Goal: Task Accomplishment & Management: Manage account settings

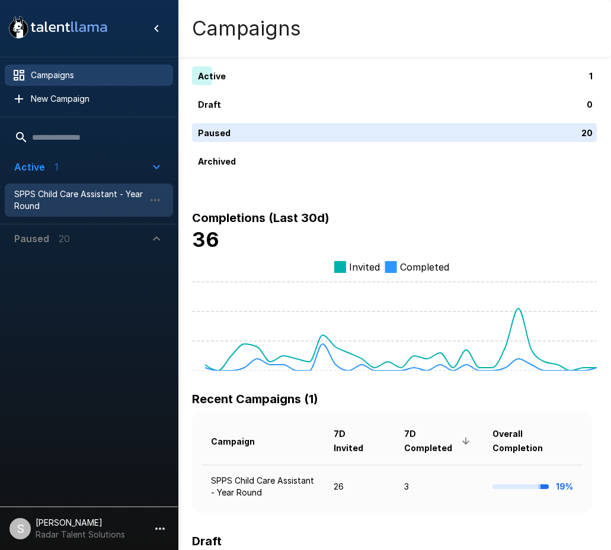
click at [48, 200] on span "SPPS Child Care Assistant - Year Round" at bounding box center [79, 200] width 130 height 24
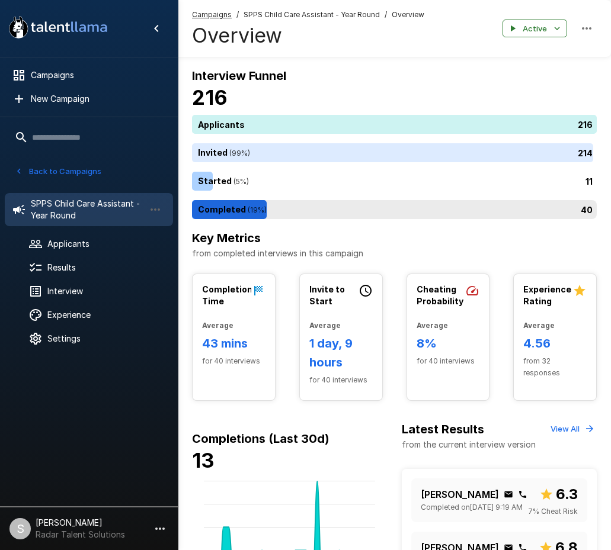
click at [353, 215] on div "40" at bounding box center [396, 209] width 409 height 19
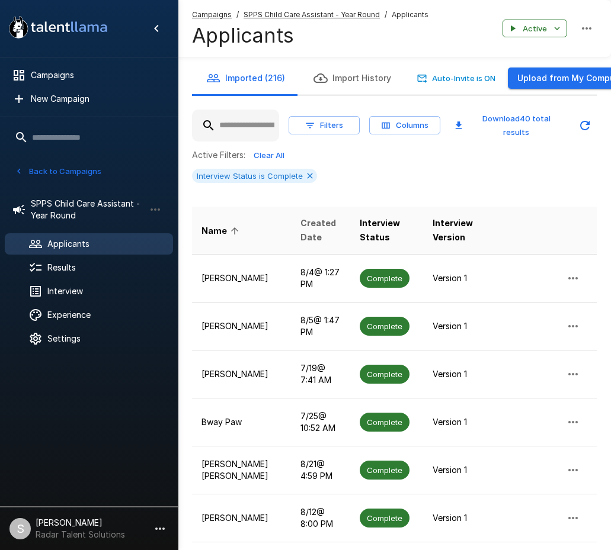
click at [306, 216] on span "Created Date" at bounding box center [320, 230] width 41 height 28
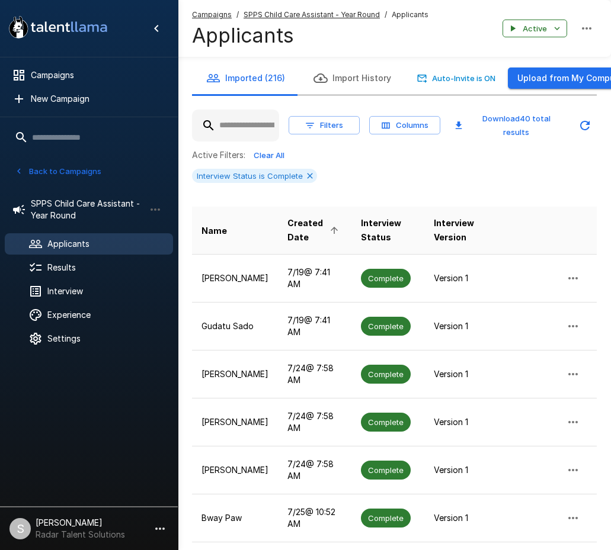
click at [305, 218] on span "Created Date" at bounding box center [314, 230] width 54 height 28
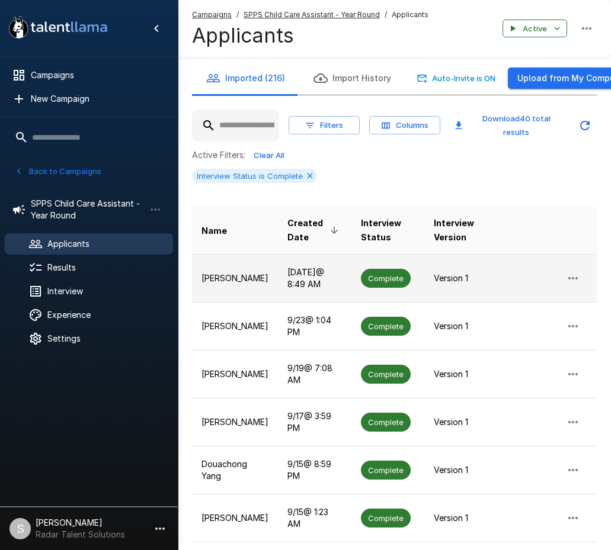
click at [225, 272] on p "[PERSON_NAME]" at bounding box center [234, 278] width 67 height 12
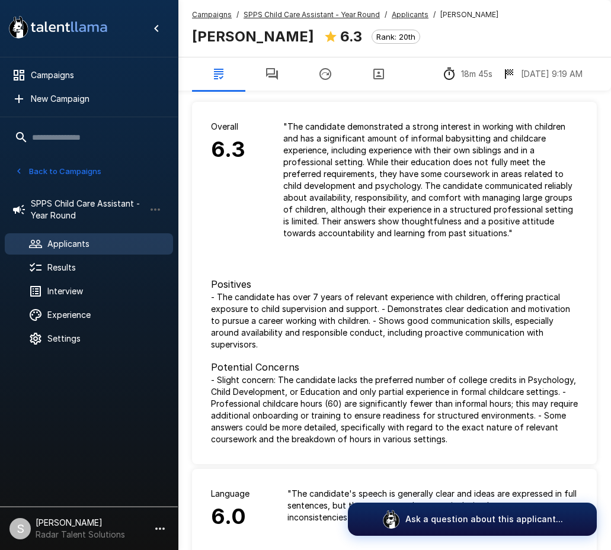
click at [267, 72] on icon "button" at bounding box center [272, 74] width 12 height 12
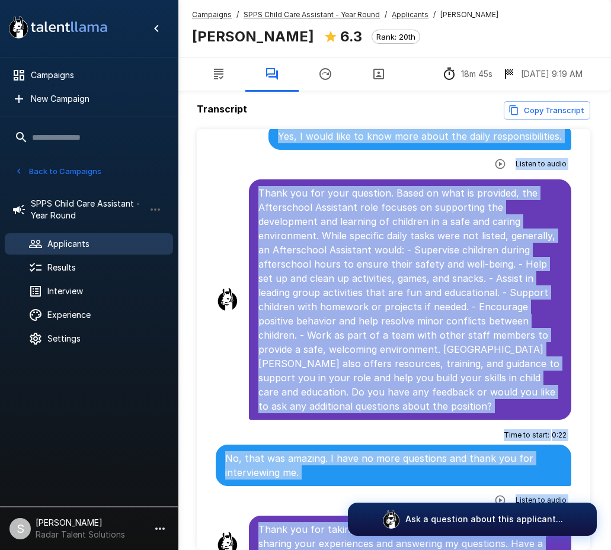
scroll to position [57, 0]
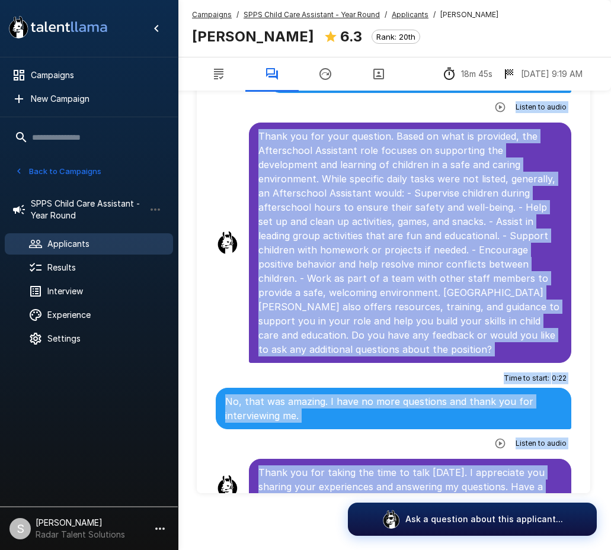
drag, startPoint x: 206, startPoint y: 153, endPoint x: 534, endPoint y: 482, distance: 464.0
drag, startPoint x: 209, startPoint y: 114, endPoint x: 242, endPoint y: 86, distance: 43.7
click at [209, 120] on li "Thank you for your question. Based on what is provided, the Afterschool Assista…" at bounding box center [393, 242] width 374 height 245
